Goal: Transaction & Acquisition: Obtain resource

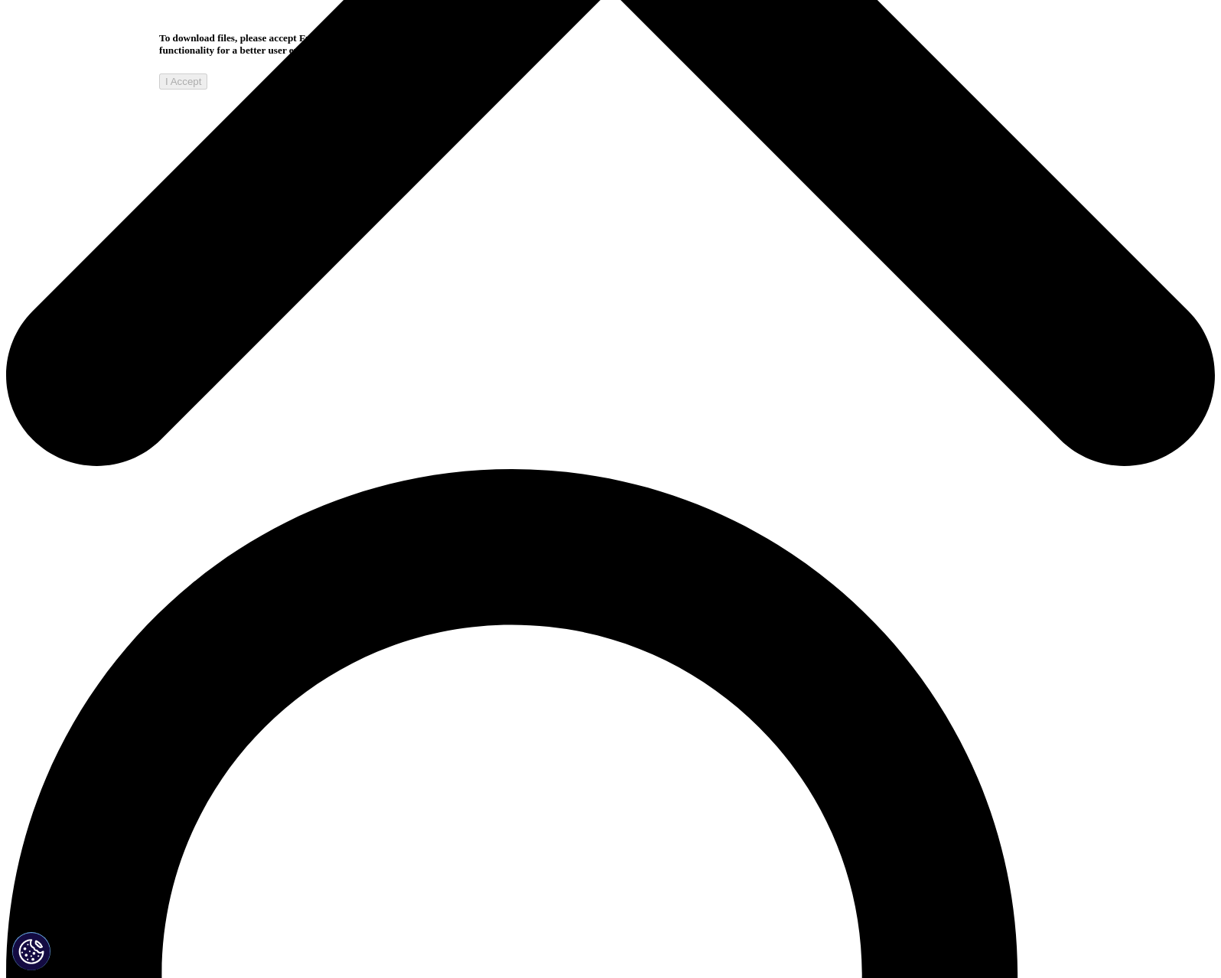
scroll to position [842, 0]
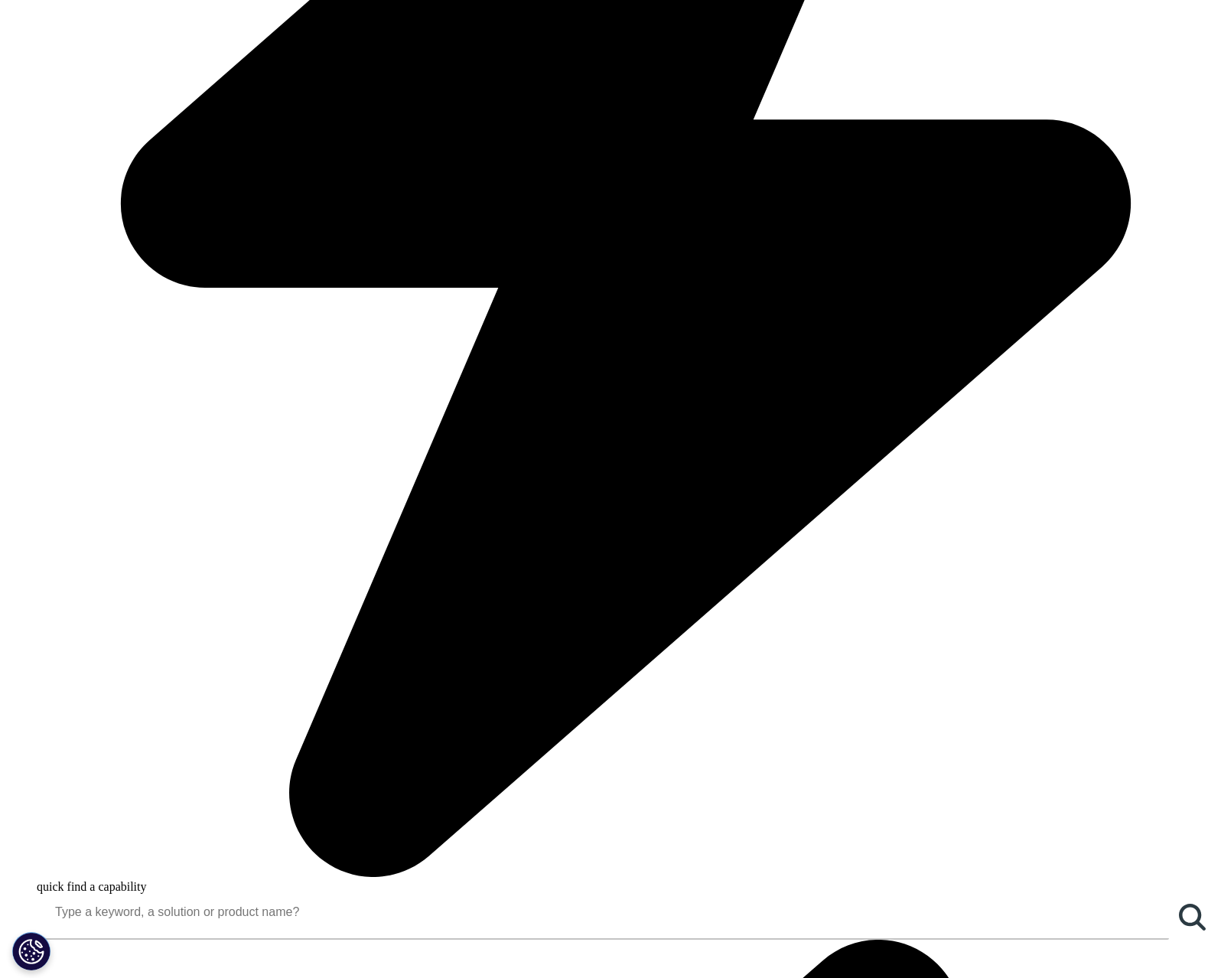
scroll to position [1377, 0]
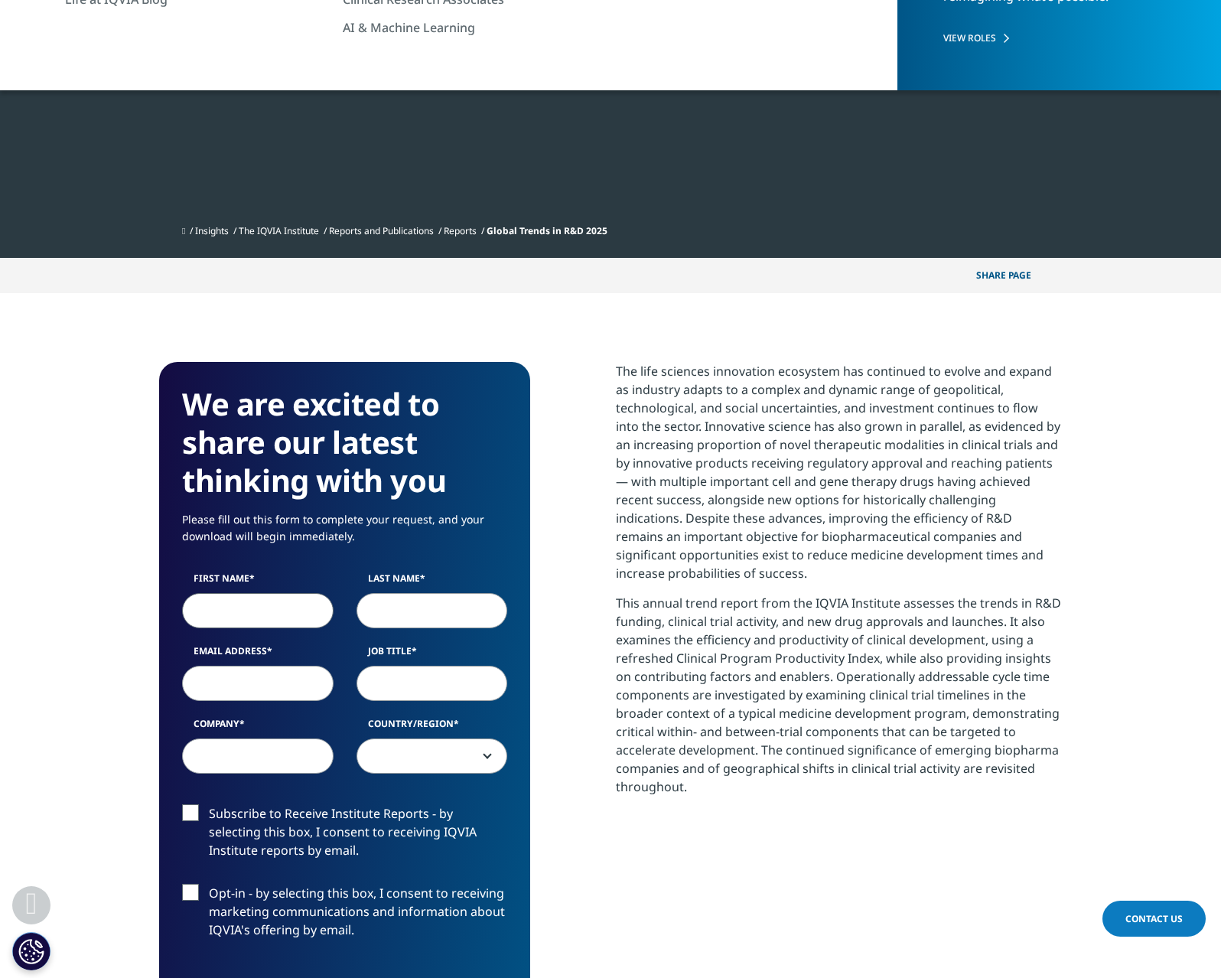
click at [251, 614] on input "First Name" at bounding box center [257, 610] width 151 height 35
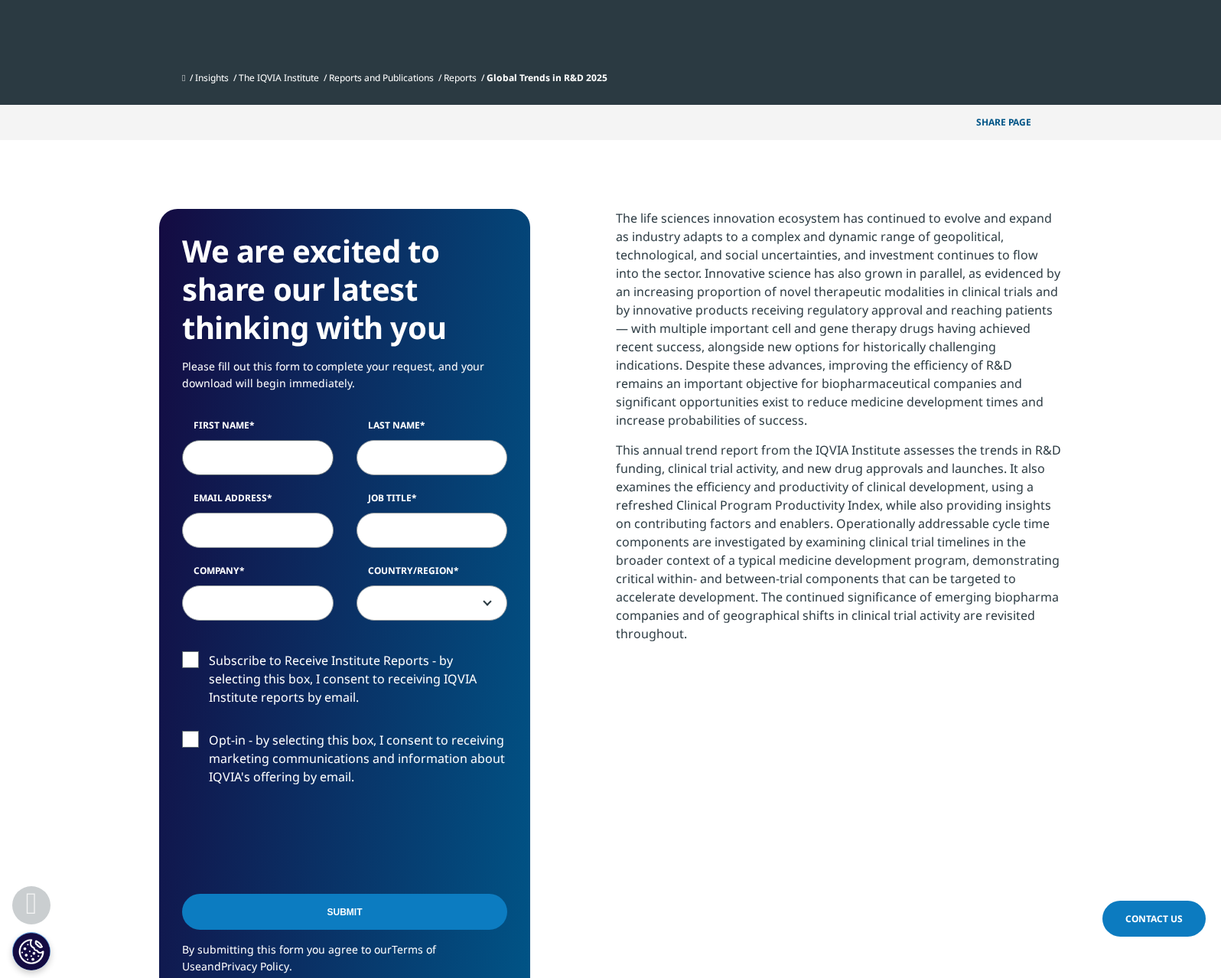
type input "M"
type input "[PERSON_NAME]"
type input "Linden"
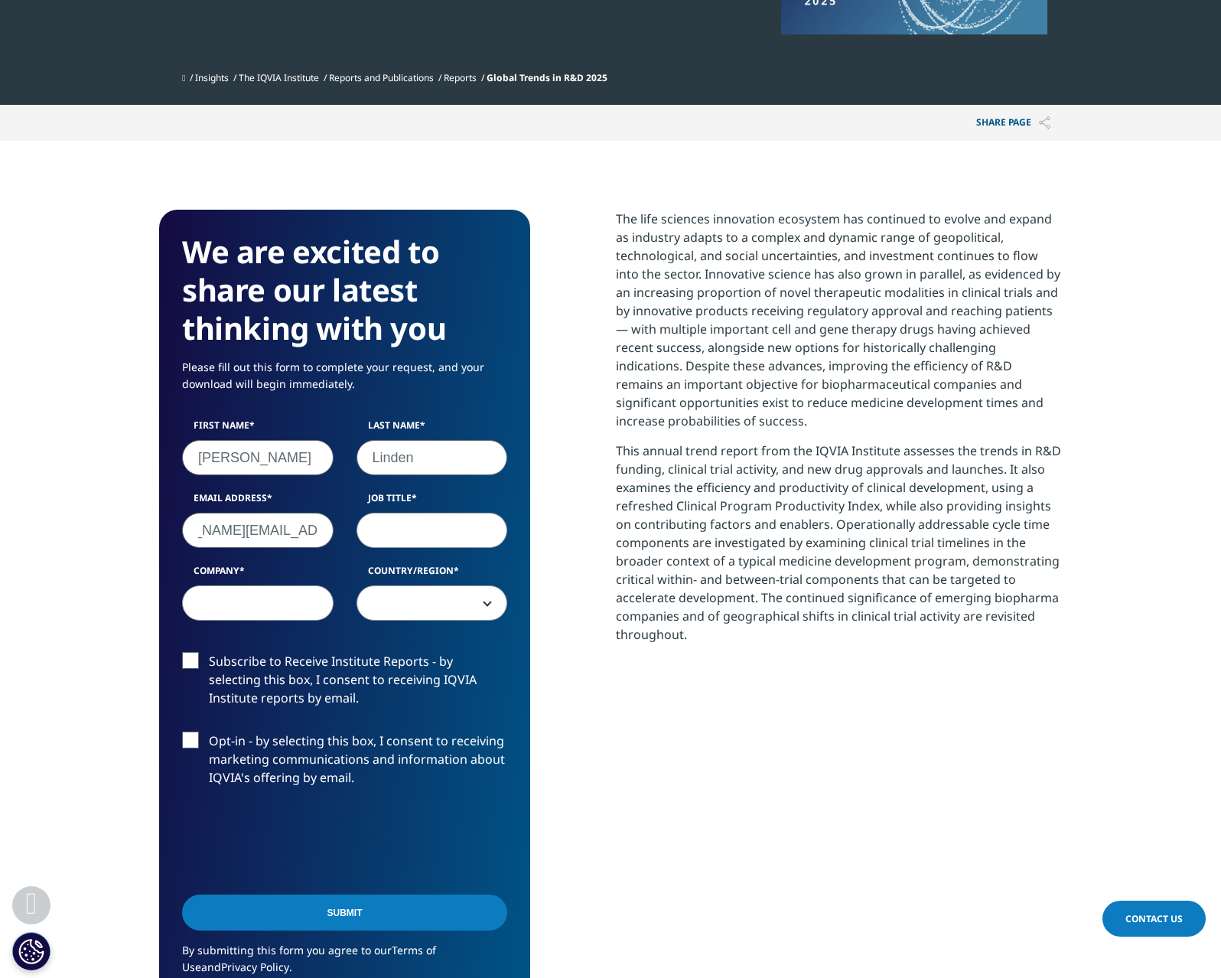
scroll to position [0, 92]
type input "[PERSON_NAME][EMAIL_ADDRESS][DOMAIN_NAME]"
type input "Senior Research Associate"
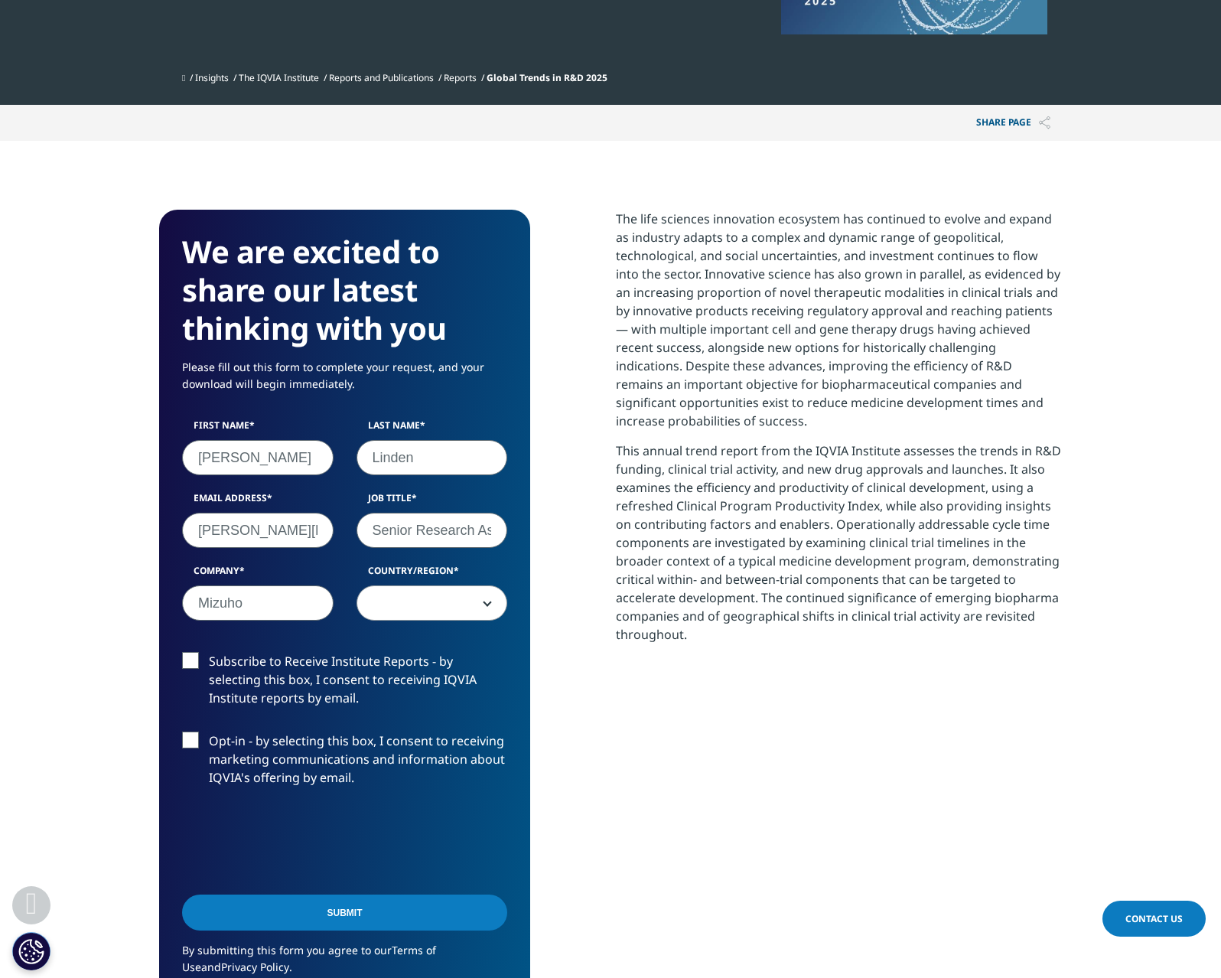
type input "Mizuho"
click at [436, 591] on span at bounding box center [432, 603] width 150 height 35
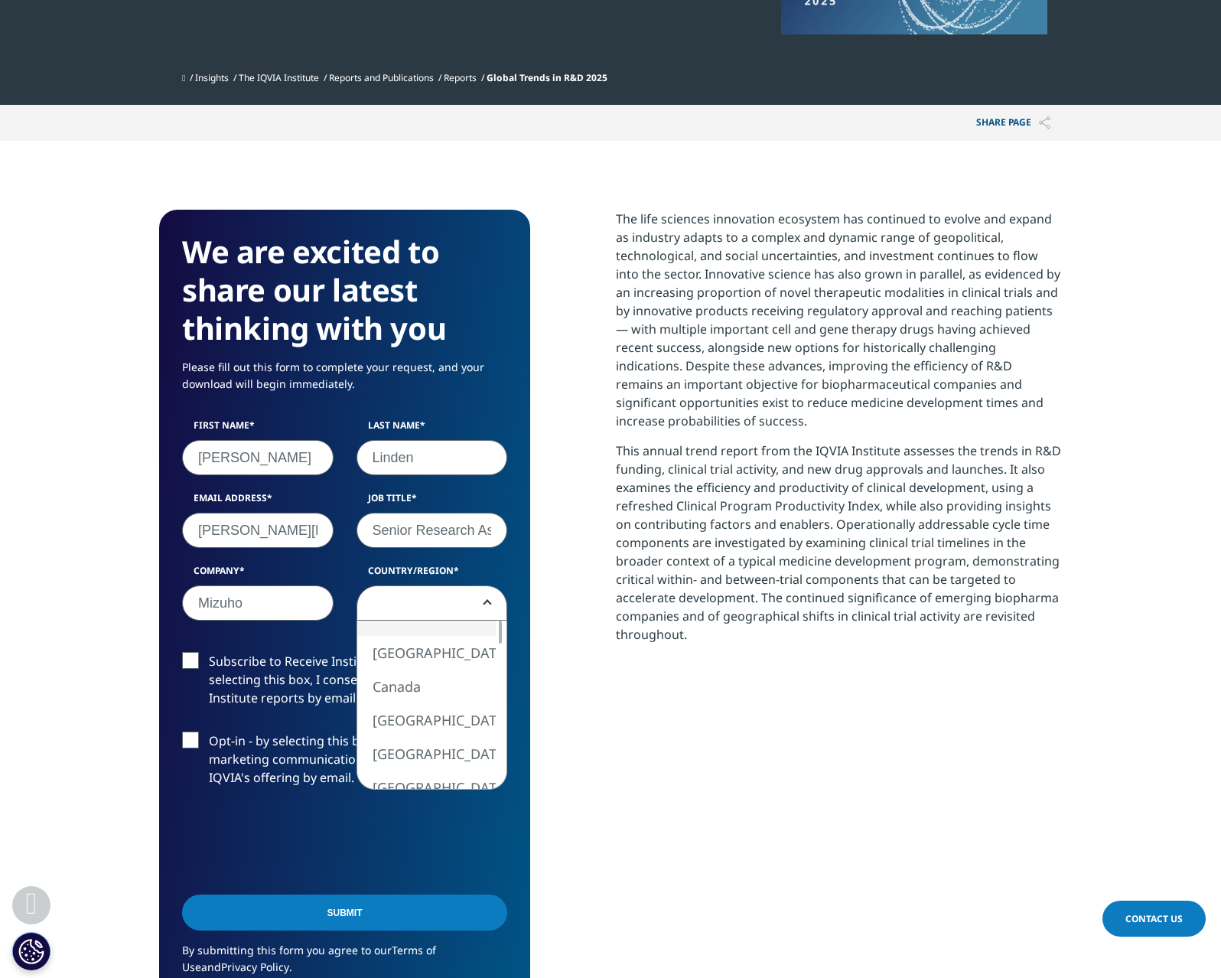
select select "[GEOGRAPHIC_DATA]"
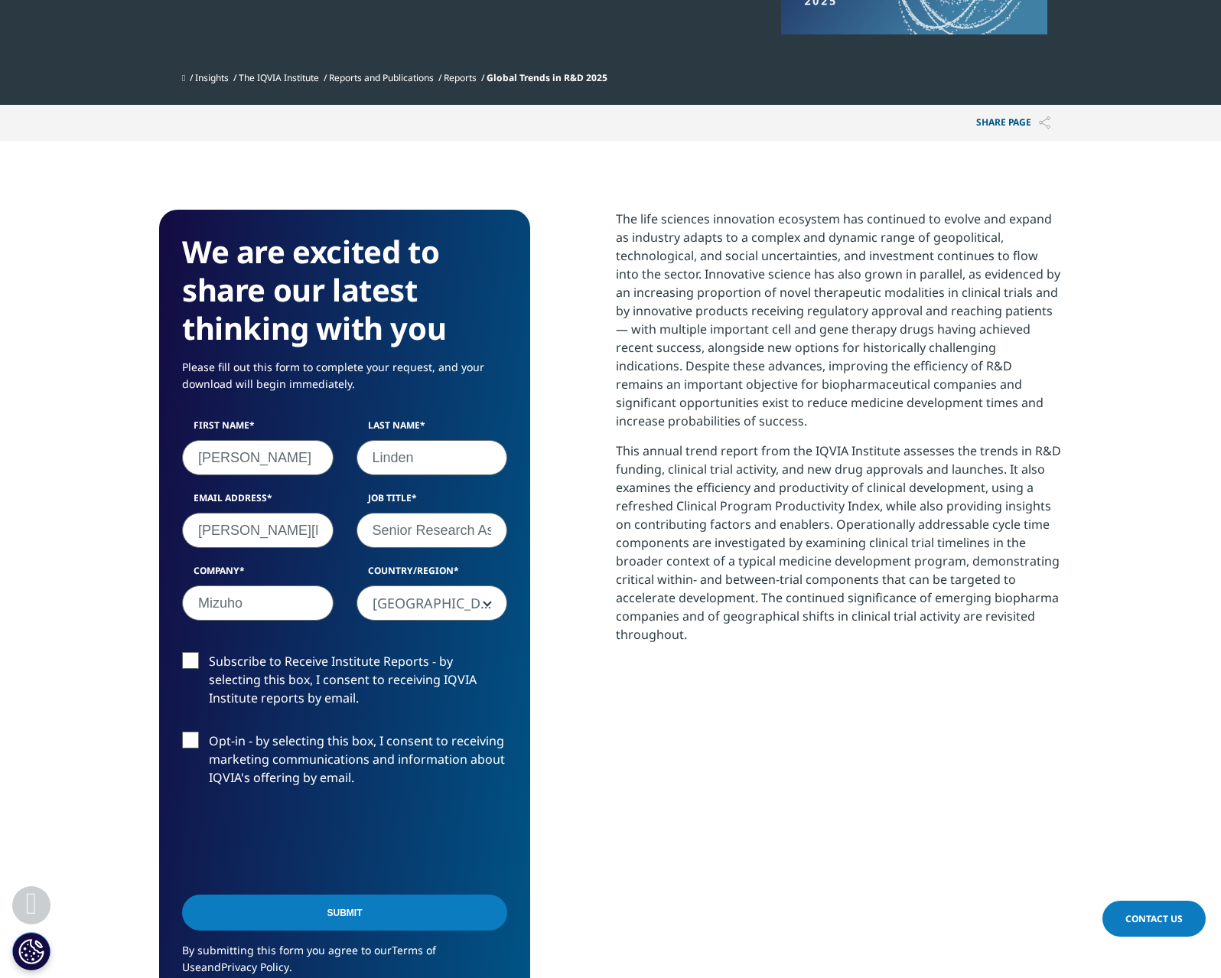
click at [194, 738] on label "Opt-in - by selecting this box, I consent to receiving marketing communications…" at bounding box center [344, 762] width 325 height 63
click at [209, 731] on input "Opt-in - by selecting this box, I consent to receiving marketing communications…" at bounding box center [209, 731] width 0 height 0
click at [200, 730] on div "Subscribe to Receive Institute Reports - by selecting this box, I consent to re…" at bounding box center [345, 731] width 348 height 159
drag, startPoint x: 190, startPoint y: 752, endPoint x: 194, endPoint y: 785, distance: 33.2
click at [190, 751] on label "Opt-in - by selecting this box, I consent to receiving marketing communications…" at bounding box center [344, 762] width 325 height 63
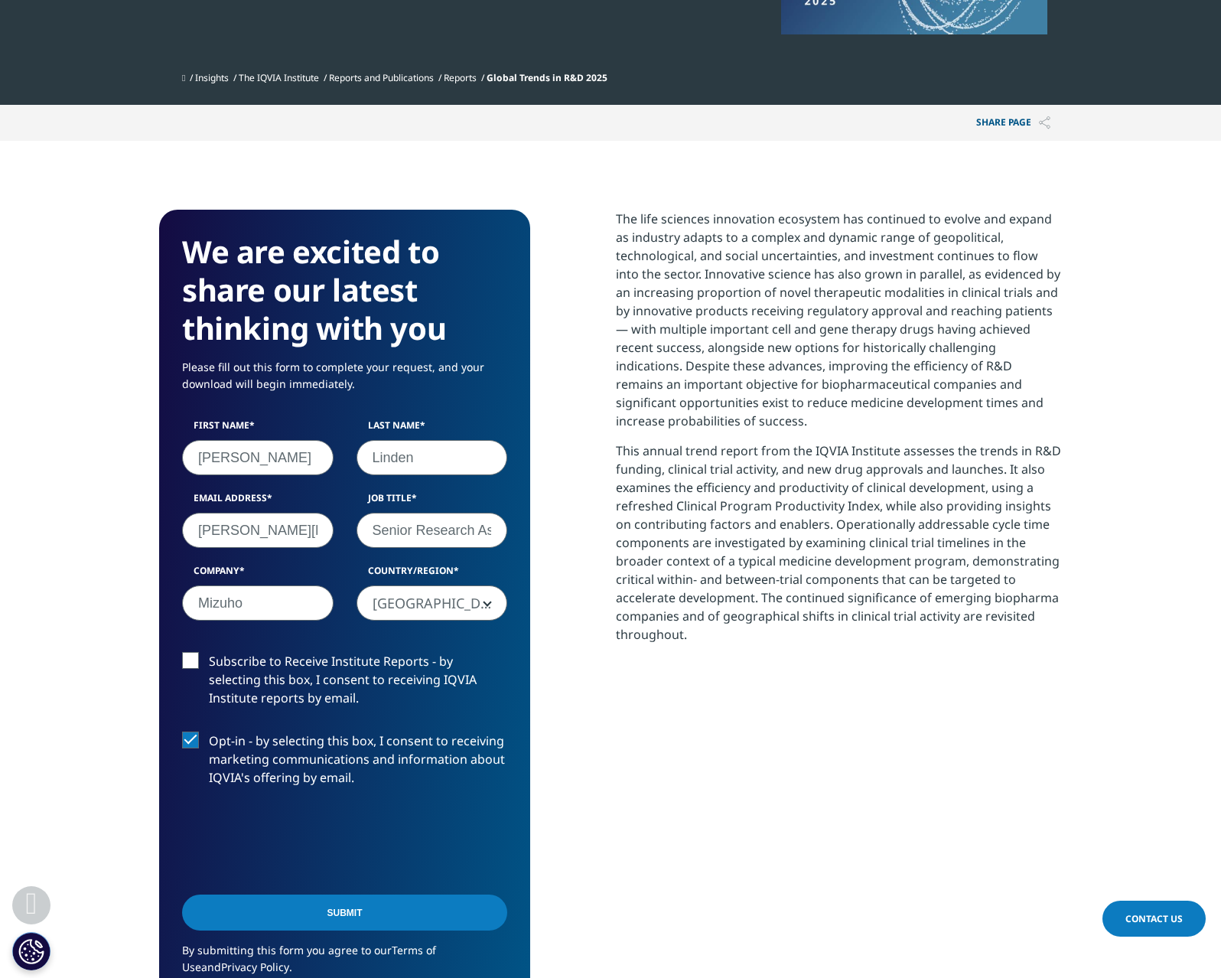
click at [209, 731] on input "Opt-in - by selecting this box, I consent to receiving marketing communications…" at bounding box center [209, 731] width 0 height 0
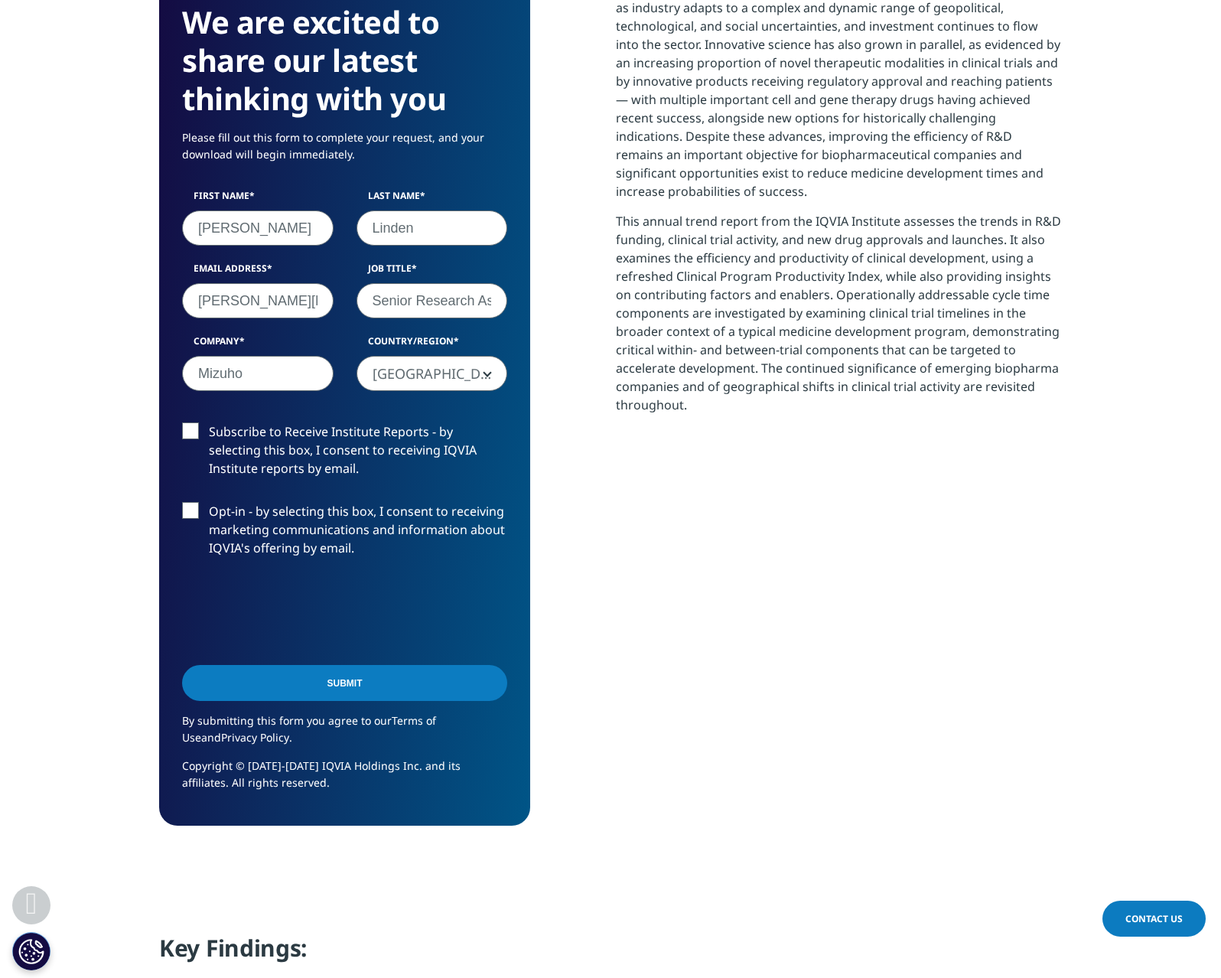
click at [375, 673] on input "Submit" at bounding box center [344, 683] width 325 height 36
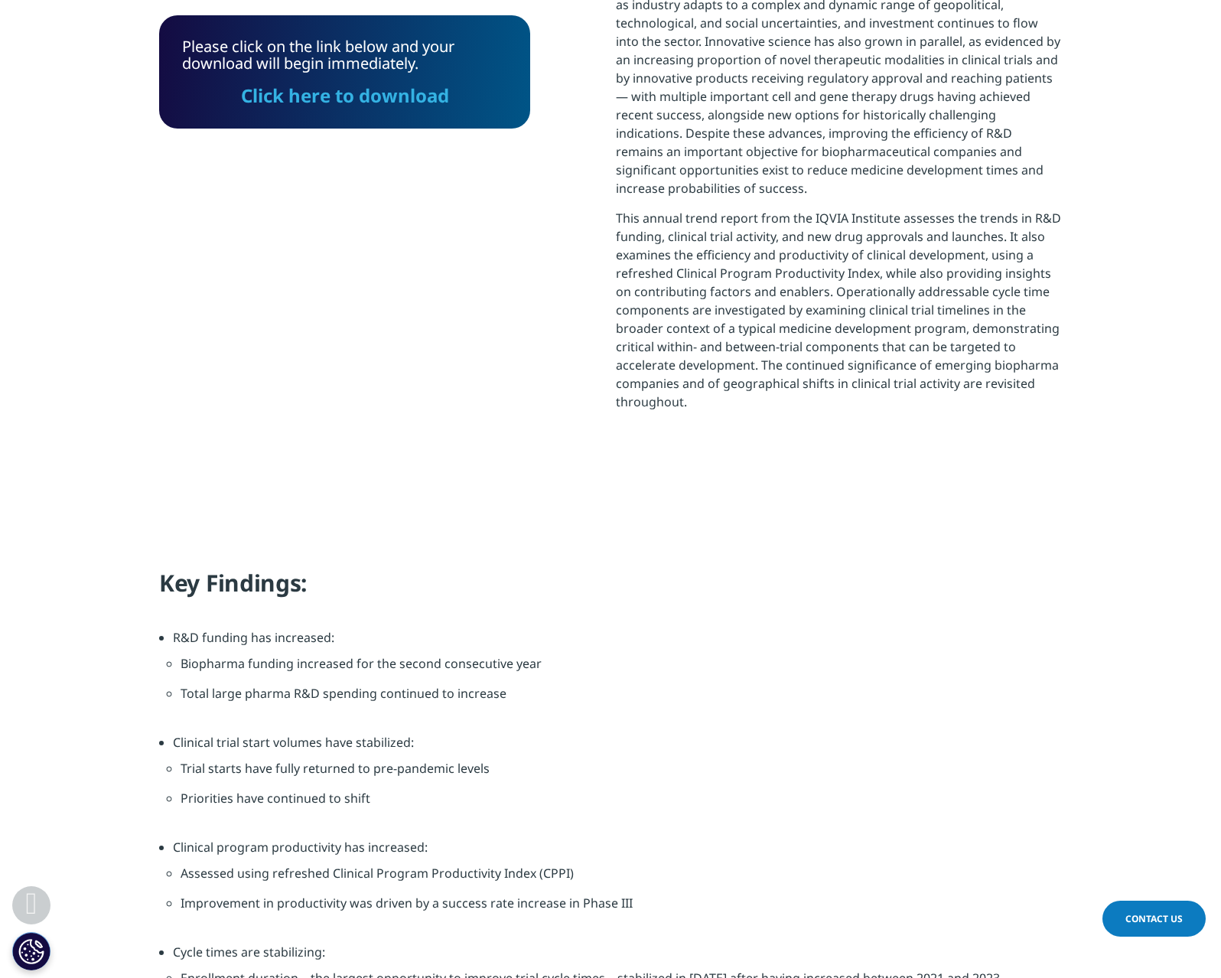
scroll to position [483, 903]
click at [340, 101] on link "Click here to download" at bounding box center [345, 95] width 208 height 25
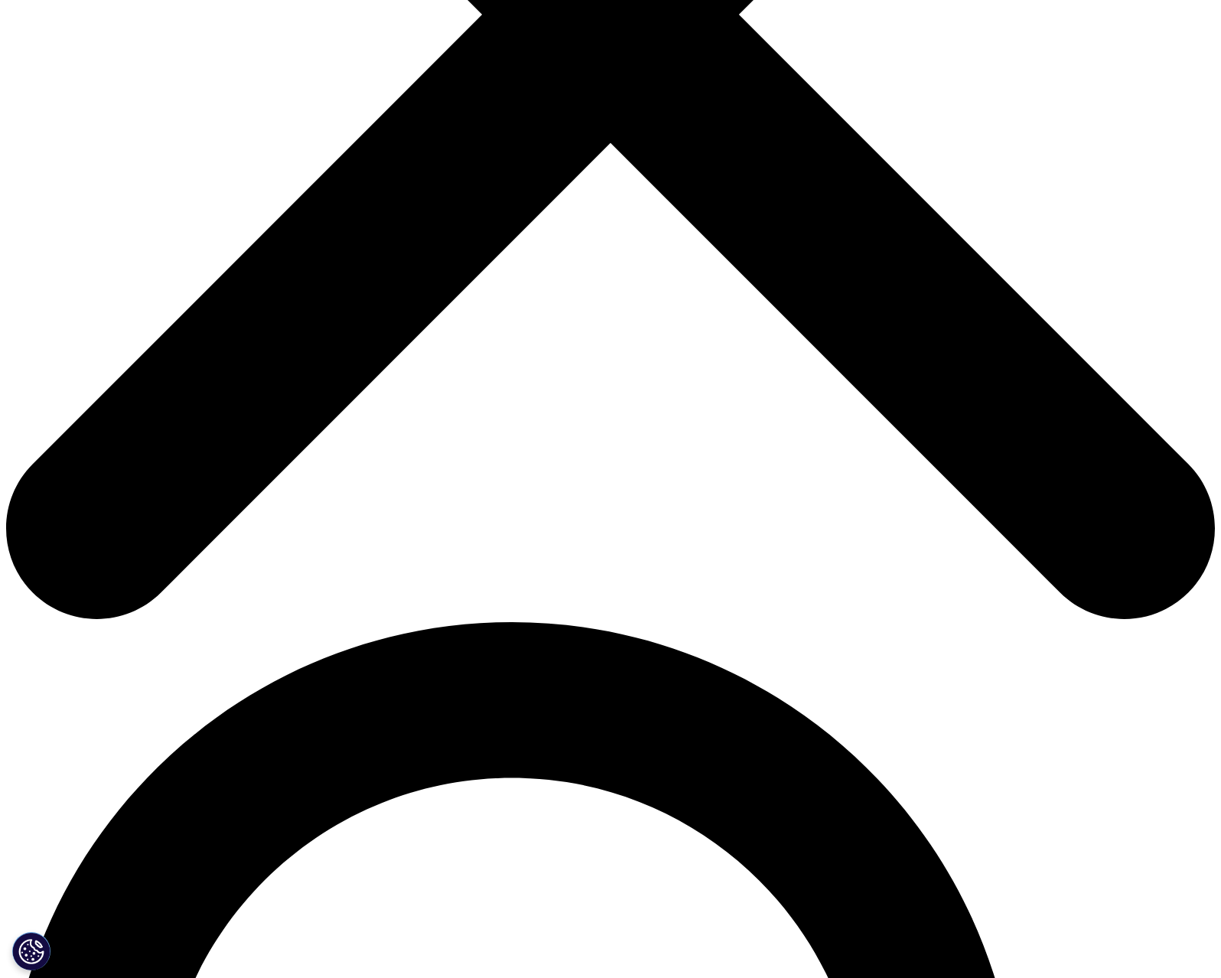
scroll to position [306, 0]
